Goal: Complete application form

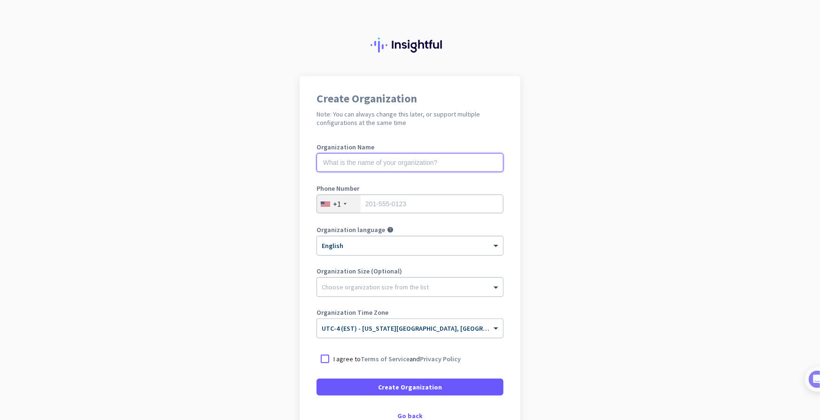
click at [339, 156] on input "text" at bounding box center [410, 162] width 187 height 19
type input "Mercor"
click at [402, 208] on input "tel" at bounding box center [410, 203] width 187 height 19
type input "5678684699"
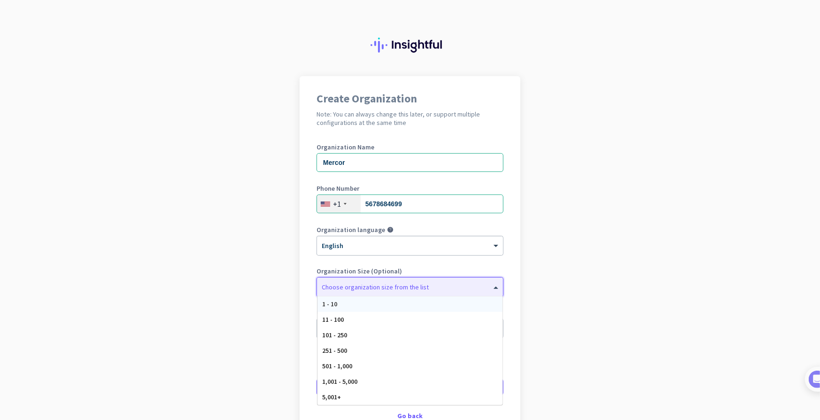
click at [424, 288] on div at bounding box center [410, 284] width 186 height 9
click at [354, 301] on div "1 - 10" at bounding box center [409, 303] width 185 height 15
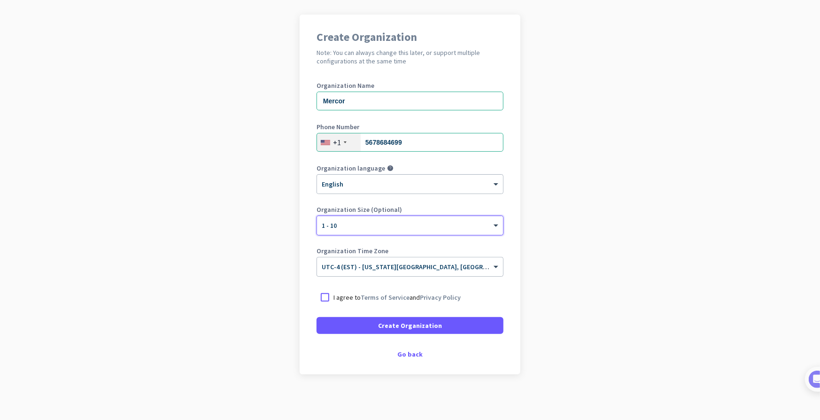
scroll to position [63, 0]
click at [408, 352] on div "Go back" at bounding box center [410, 352] width 187 height 7
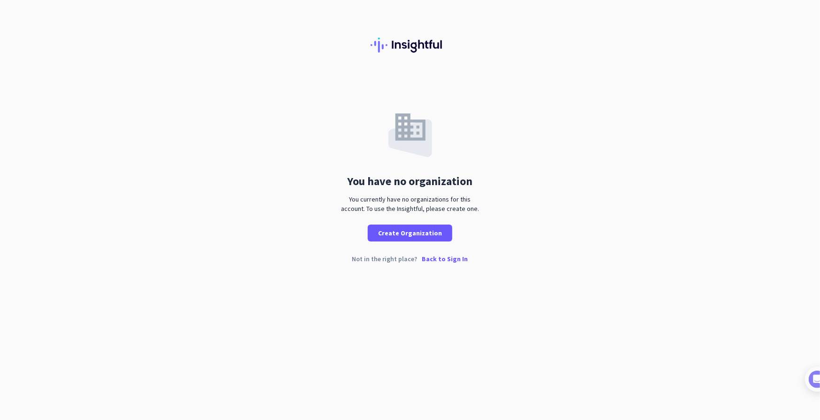
click at [440, 259] on p "Back to Sign In" at bounding box center [445, 258] width 46 height 7
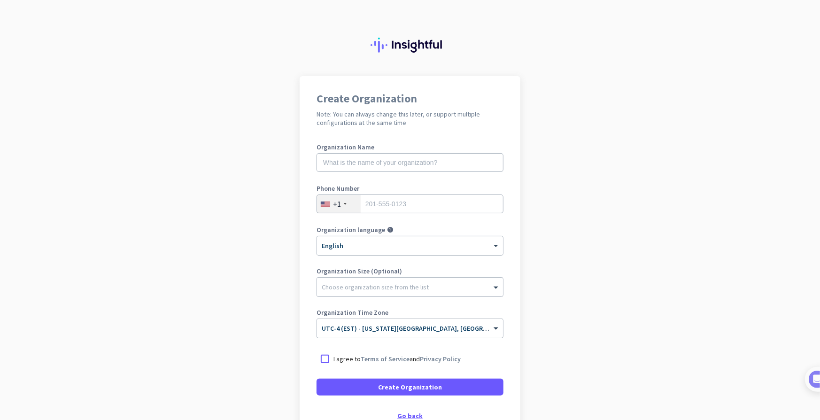
click at [403, 414] on div "Go back" at bounding box center [410, 415] width 187 height 7
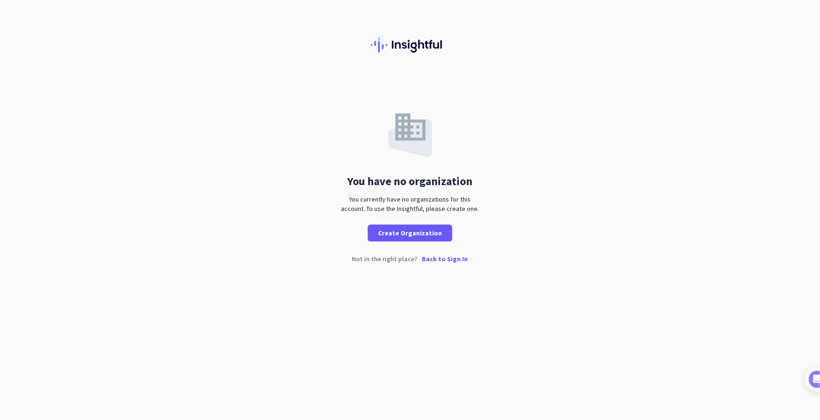
click at [436, 260] on p "Back to Sign In" at bounding box center [445, 258] width 46 height 7
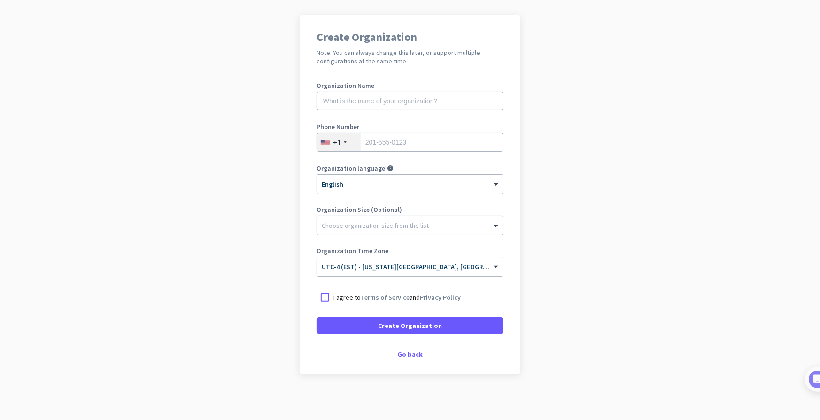
scroll to position [63, 0]
